Goal: Entertainment & Leisure: Consume media (video, audio)

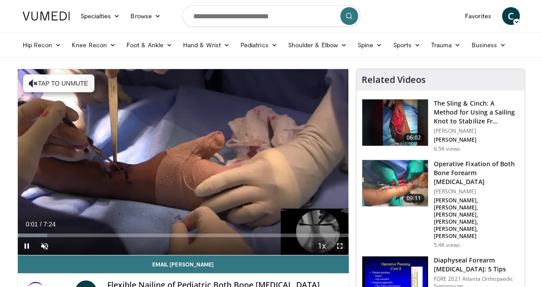
click at [339, 247] on span "Video Player" at bounding box center [340, 246] width 18 height 18
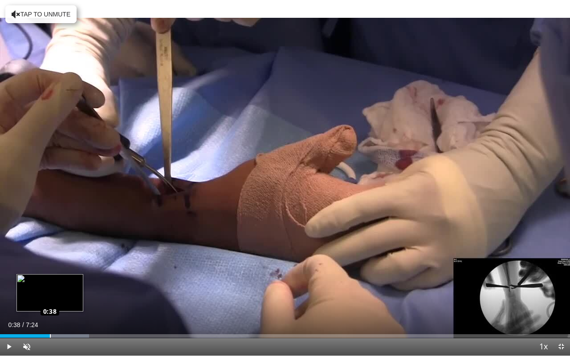
click at [50, 286] on div "Loaded : 15.59% 0:16 0:38" at bounding box center [285, 337] width 570 height 4
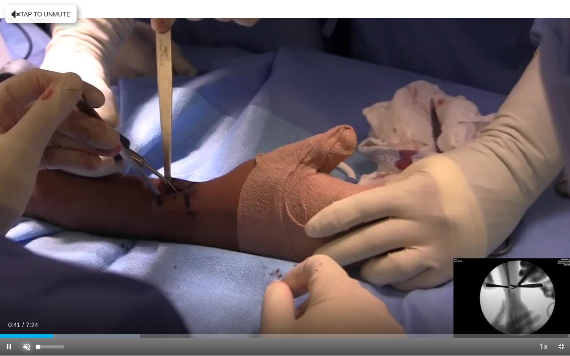
click at [27, 286] on span "Video Player" at bounding box center [27, 347] width 18 height 18
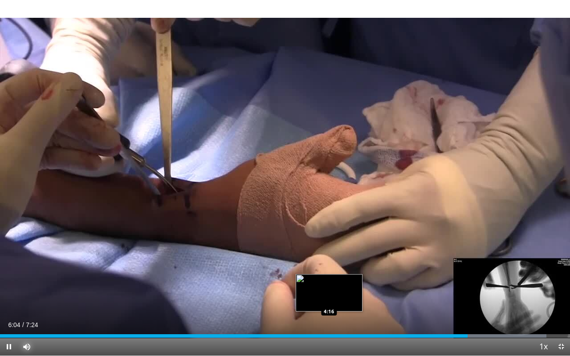
click at [329, 286] on div "Loaded : 95.86% 6:04 4:16" at bounding box center [285, 337] width 570 height 4
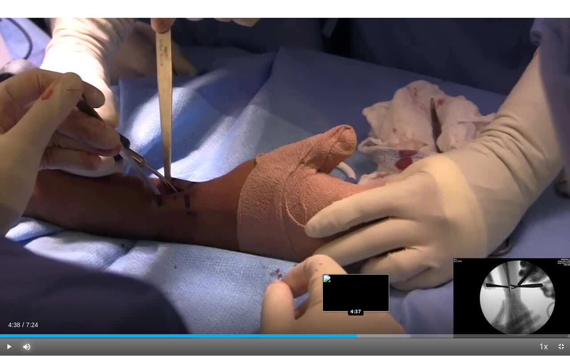
click at [356, 286] on div "Loaded : 72.00% 4:38 4:37" at bounding box center [285, 337] width 570 height 4
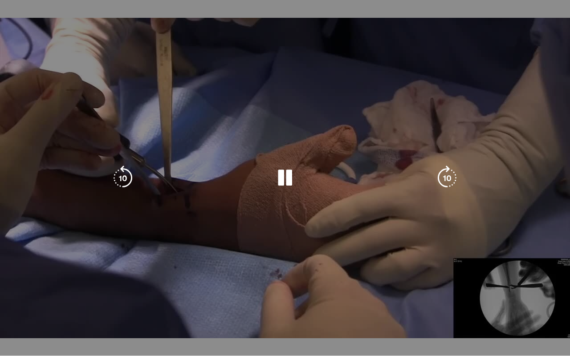
click at [347, 286] on div "10 seconds Tap to unmute" at bounding box center [285, 178] width 570 height 356
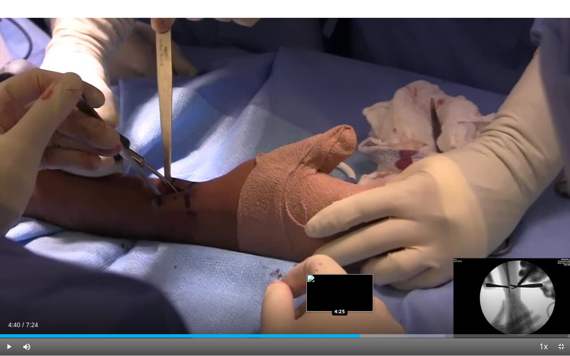
click at [339, 286] on div "Loaded : 78.02% 4:40 4:25" at bounding box center [285, 334] width 570 height 8
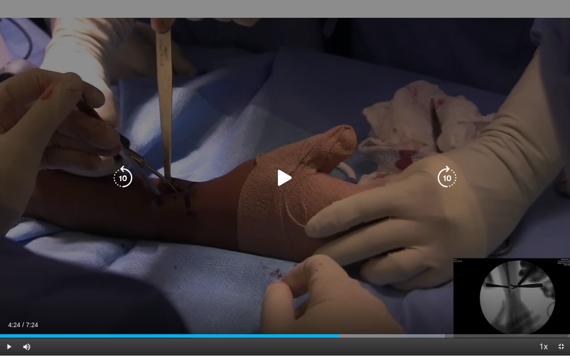
click at [262, 286] on div "10 seconds Tap to unmute" at bounding box center [285, 178] width 570 height 356
click at [286, 184] on icon "Video Player" at bounding box center [285, 178] width 25 height 25
click at [282, 180] on icon "Video Player" at bounding box center [285, 178] width 25 height 25
click at [125, 183] on icon "Video Player" at bounding box center [122, 178] width 25 height 25
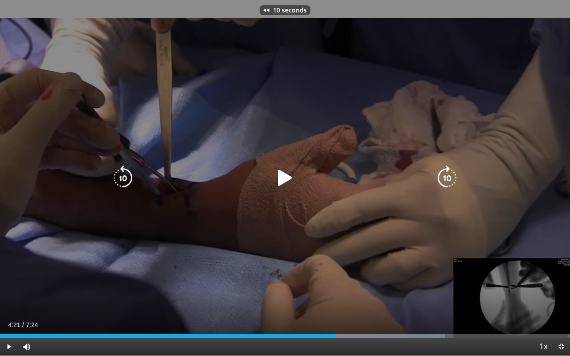
click at [283, 184] on icon "Video Player" at bounding box center [285, 178] width 25 height 25
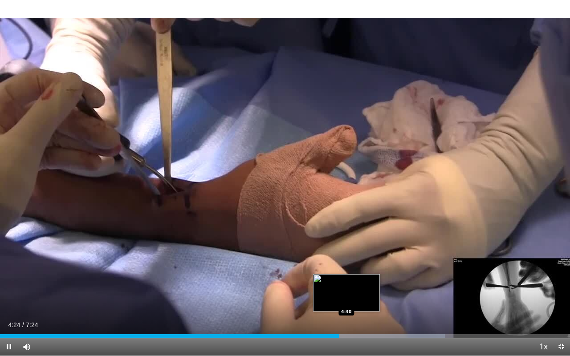
click at [347, 286] on div "Progress Bar" at bounding box center [383, 337] width 123 height 4
click at [343, 286] on div "Loaded : 78.02% 4:32 4:27" at bounding box center [285, 334] width 570 height 8
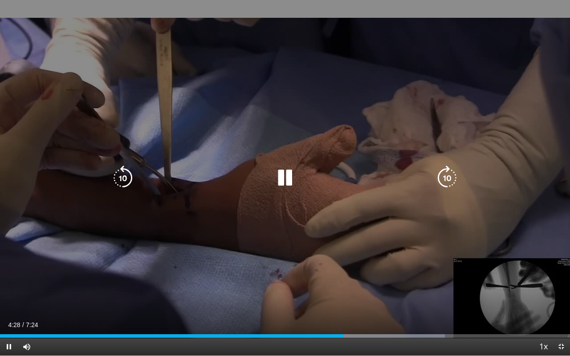
click at [282, 176] on icon "Video Player" at bounding box center [285, 178] width 25 height 25
